Goal: Task Accomplishment & Management: Use online tool/utility

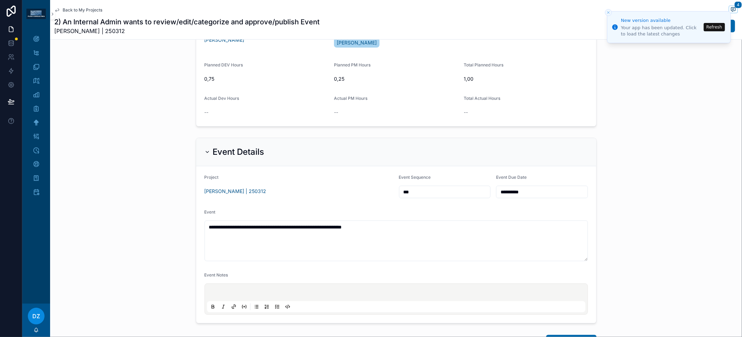
scroll to position [436, 0]
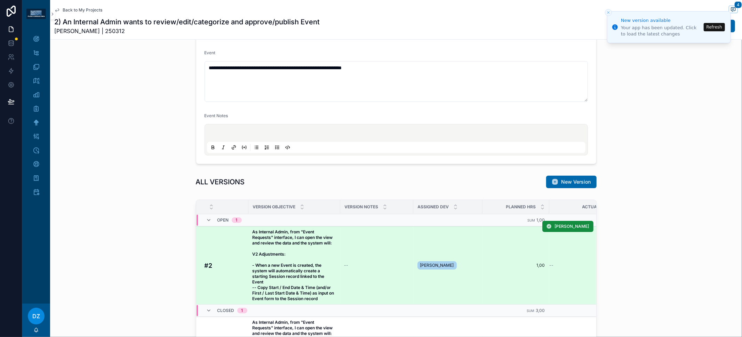
click at [266, 267] on strong "As Internal Admin, from "Event Requests" interface, I can open the view and rev…" at bounding box center [293, 265] width 83 height 72
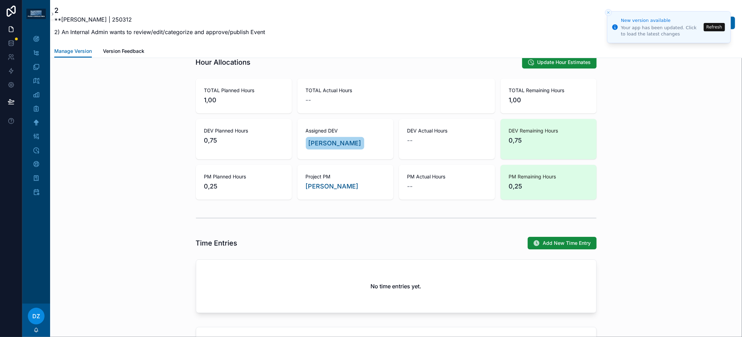
scroll to position [468, 0]
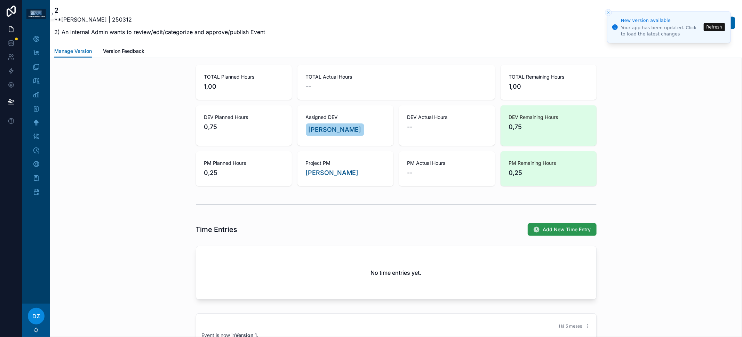
click at [543, 232] on button "Add New Time Entry" at bounding box center [561, 229] width 69 height 13
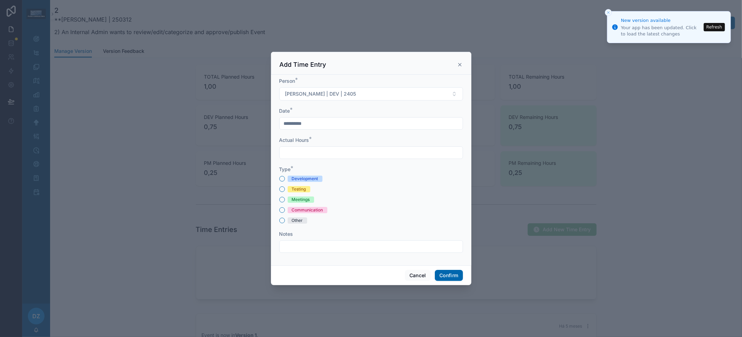
click at [314, 182] on div "Development" at bounding box center [305, 179] width 26 height 6
click at [285, 182] on button "Development" at bounding box center [282, 179] width 6 height 6
click at [317, 152] on input "text" at bounding box center [371, 153] width 183 height 10
type input "****"
click at [444, 274] on button "Confirm" at bounding box center [449, 275] width 28 height 11
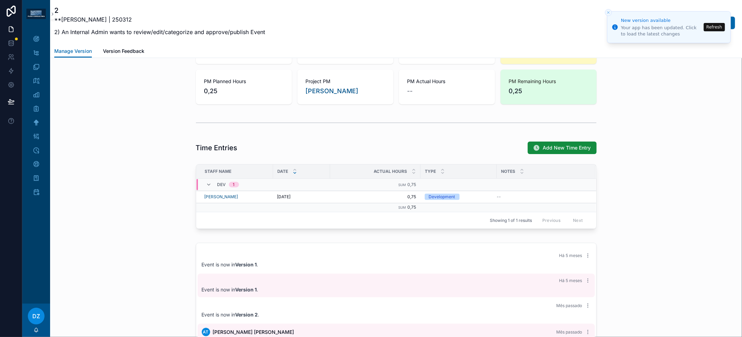
scroll to position [508, 0]
